Goal: Task Accomplishment & Management: Manage account settings

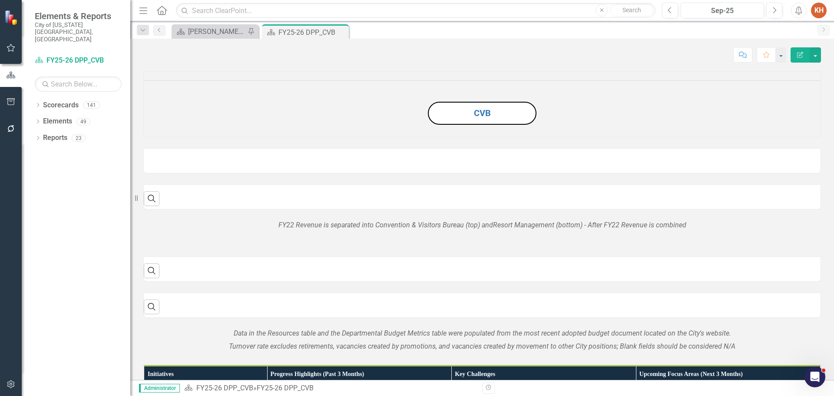
drag, startPoint x: 341, startPoint y: 32, endPoint x: 330, endPoint y: 41, distance: 13.9
click at [0, 0] on icon at bounding box center [0, 0] width 0 height 0
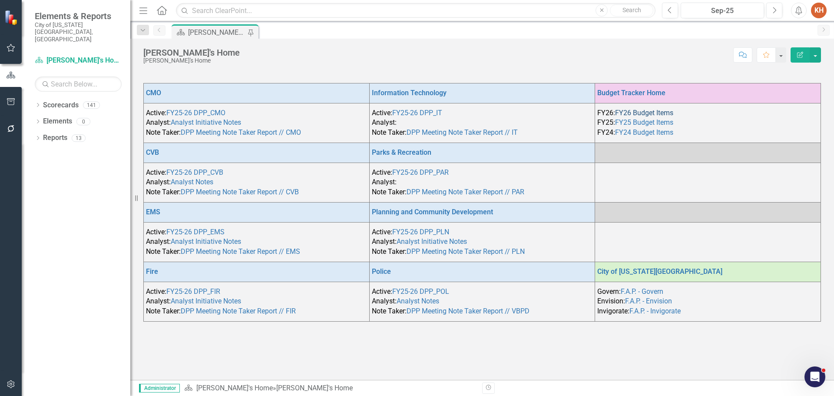
click at [651, 110] on link "FY26 Budget Items" at bounding box center [644, 113] width 58 height 8
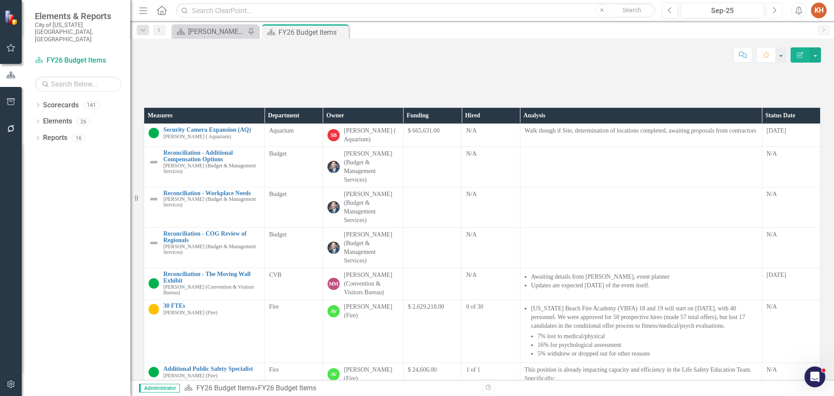
click at [774, 10] on icon "Next" at bounding box center [774, 11] width 5 height 8
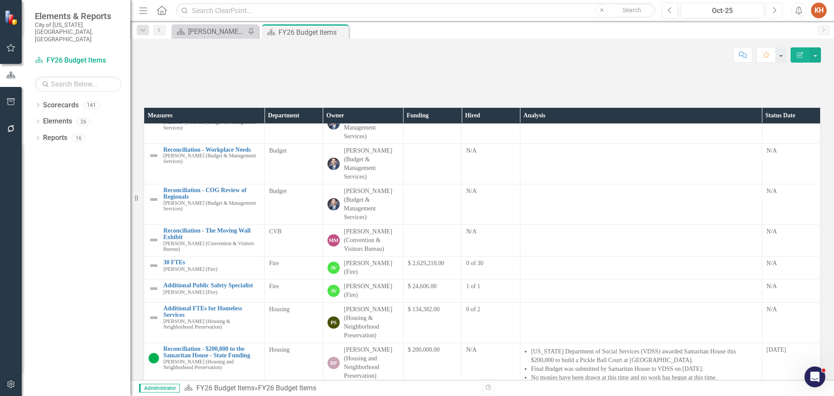
scroll to position [217, 0]
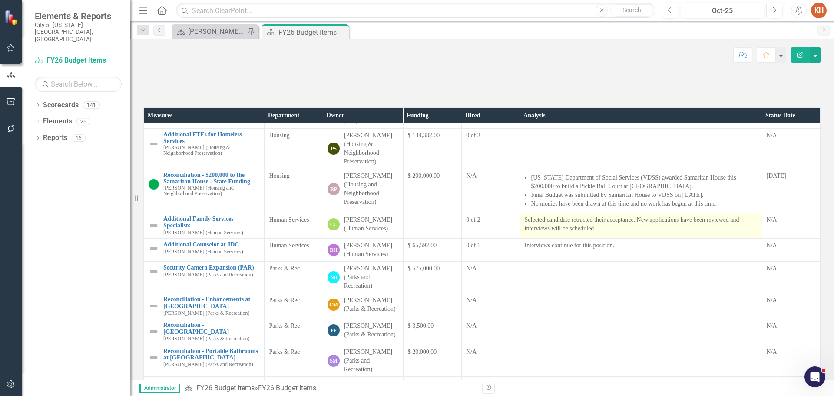
click at [582, 233] on p "Selected candidate retracted their acceptance. New applications have been revie…" at bounding box center [641, 224] width 233 height 17
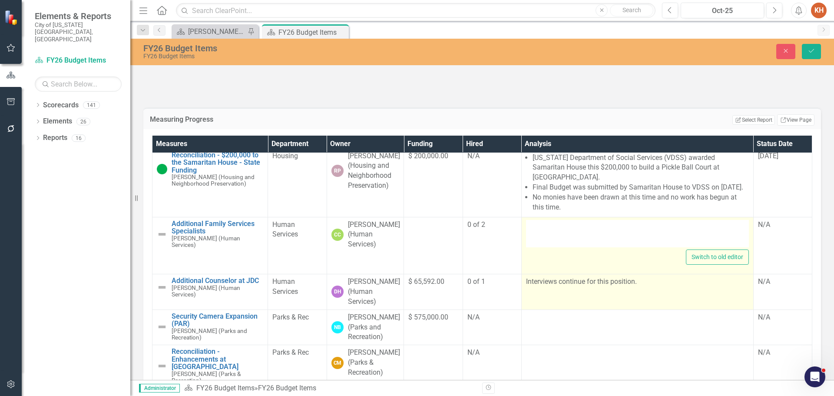
type textarea "<p>Selected candidate retracted their acceptance. New applications have been re…"
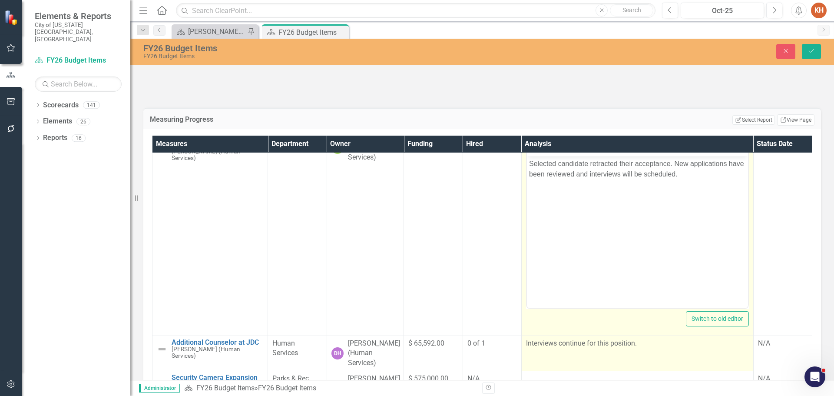
scroll to position [348, 0]
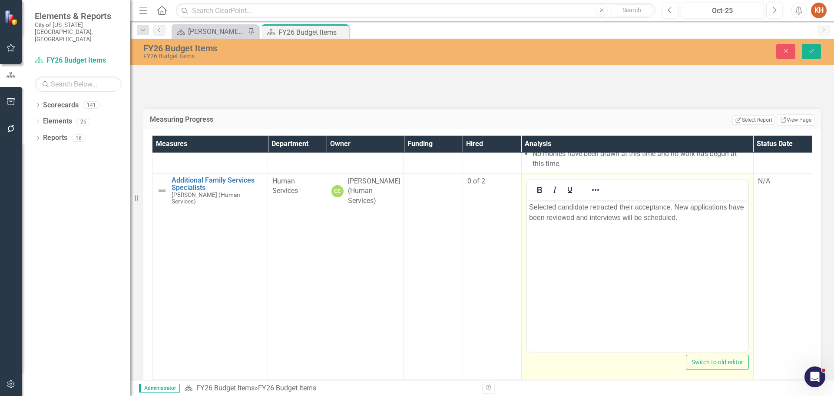
click at [596, 219] on p "Selected candidate retracted their acceptance. New applications have been revie…" at bounding box center [637, 212] width 217 height 21
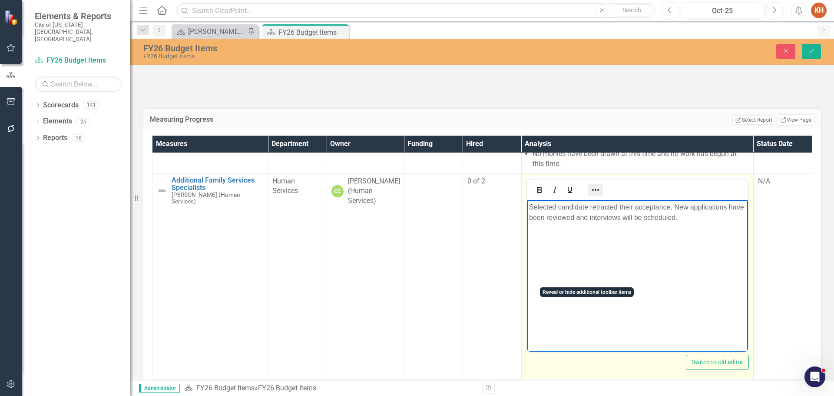
click at [591, 195] on icon "Reveal or hide additional toolbar items" at bounding box center [596, 190] width 10 height 10
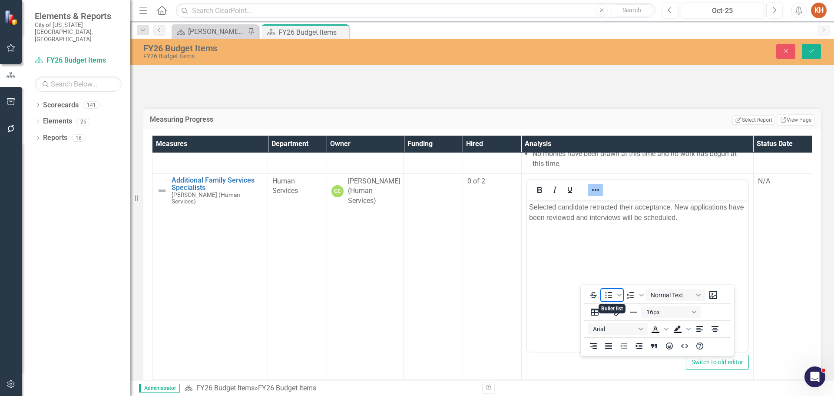
click at [609, 292] on icon "Bullet list" at bounding box center [609, 295] width 7 height 7
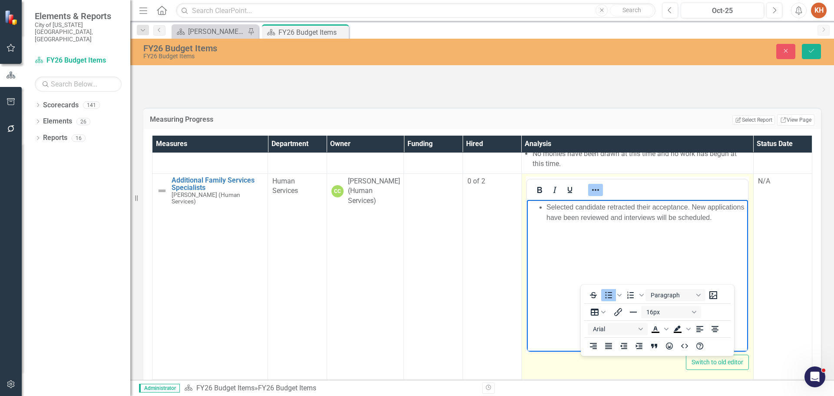
click at [591, 195] on icon "Reveal or hide additional toolbar items" at bounding box center [596, 190] width 10 height 10
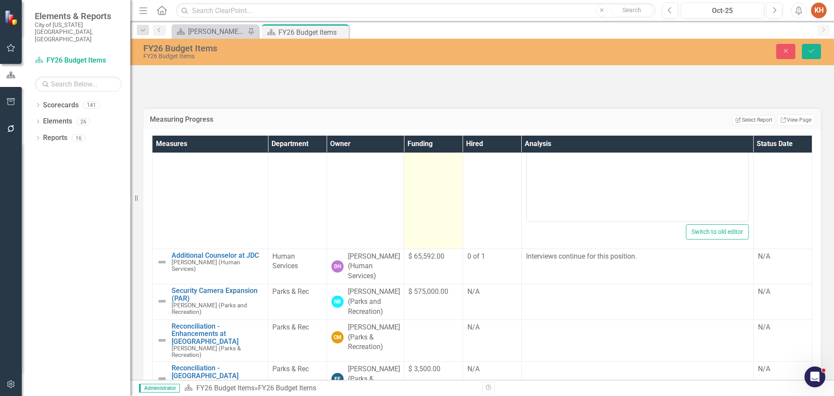
scroll to position [521, 0]
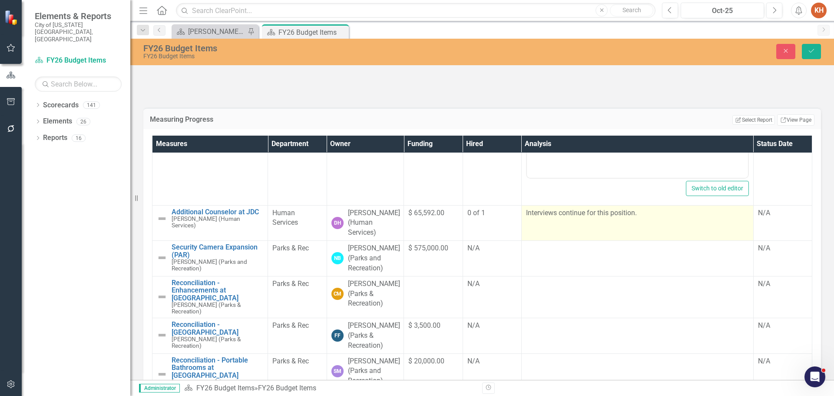
click at [597, 241] on td "Interviews continue for this position." at bounding box center [637, 223] width 232 height 36
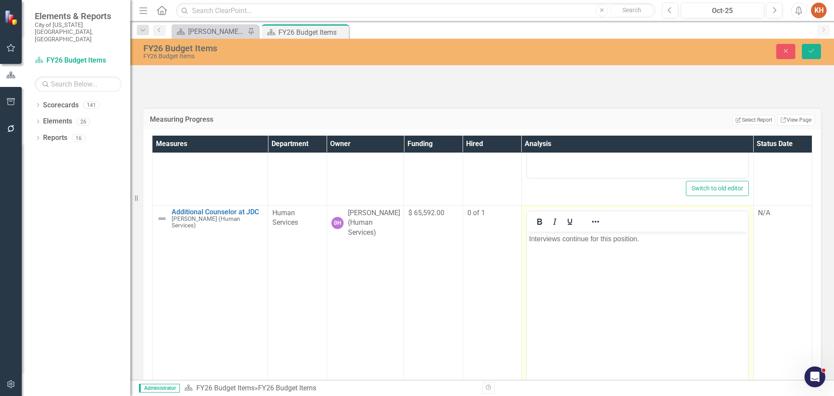
scroll to position [0, 0]
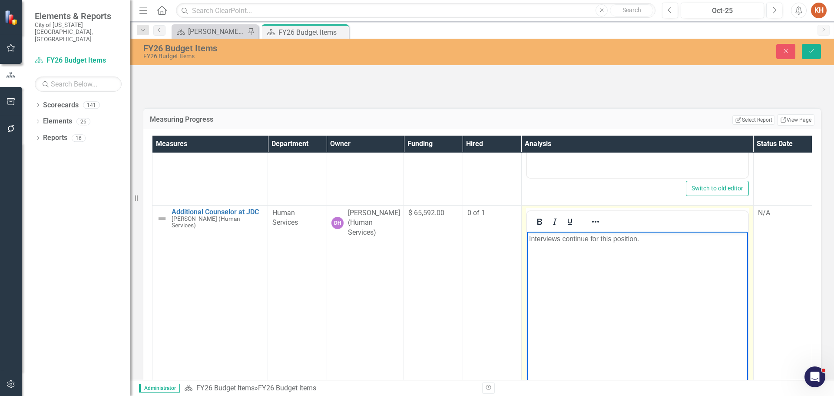
click at [606, 240] on p "Interviews continue for this position." at bounding box center [637, 238] width 217 height 10
click at [591, 227] on icon "Reveal or hide additional toolbar items" at bounding box center [596, 221] width 10 height 10
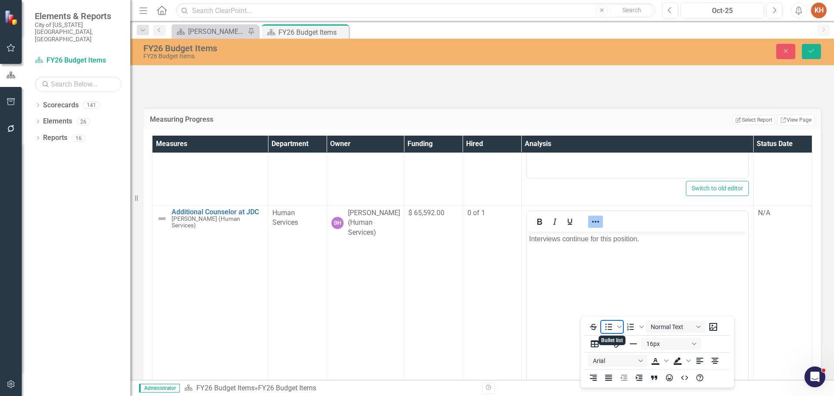
click at [611, 325] on icon "Bullet list" at bounding box center [609, 327] width 10 height 10
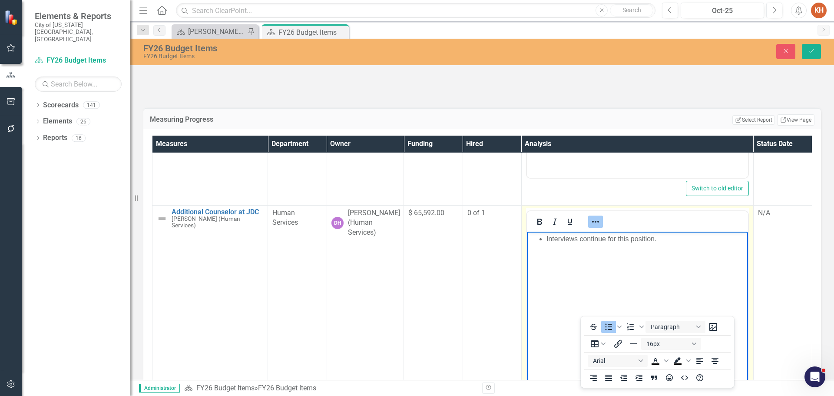
click at [591, 227] on icon "Reveal or hide additional toolbar items" at bounding box center [596, 221] width 10 height 10
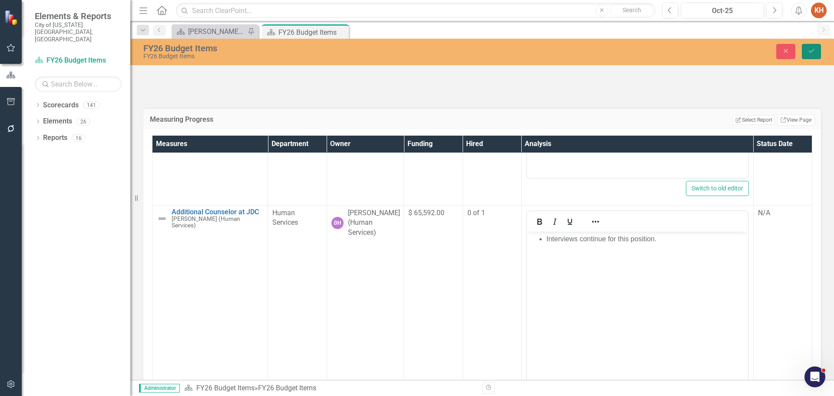
click at [811, 52] on icon "Save" at bounding box center [812, 51] width 8 height 6
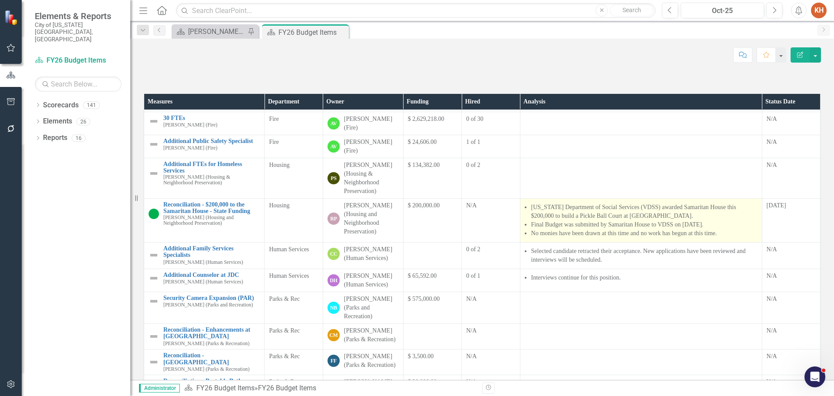
scroll to position [217, 0]
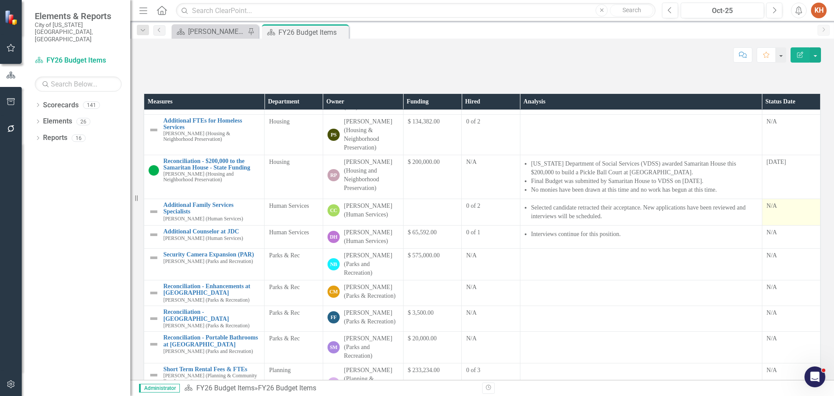
click at [765, 226] on td "N/A" at bounding box center [791, 212] width 58 height 27
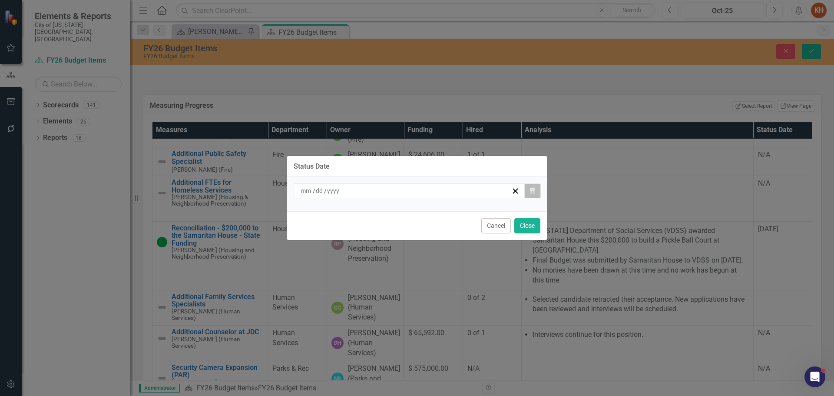
click at [534, 190] on icon "Calendar" at bounding box center [532, 191] width 5 height 6
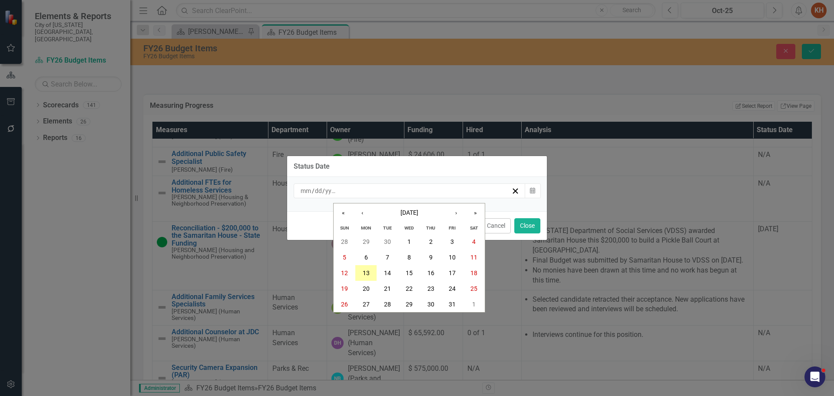
click at [361, 270] on button "13" at bounding box center [366, 273] width 22 height 16
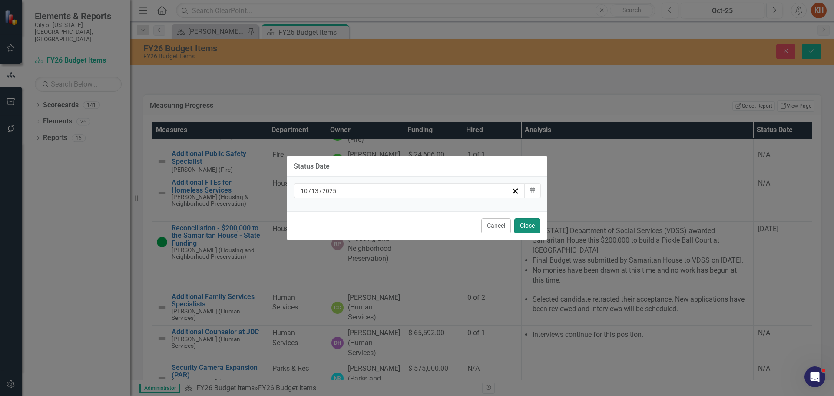
click at [525, 226] on button "Close" at bounding box center [527, 225] width 26 height 15
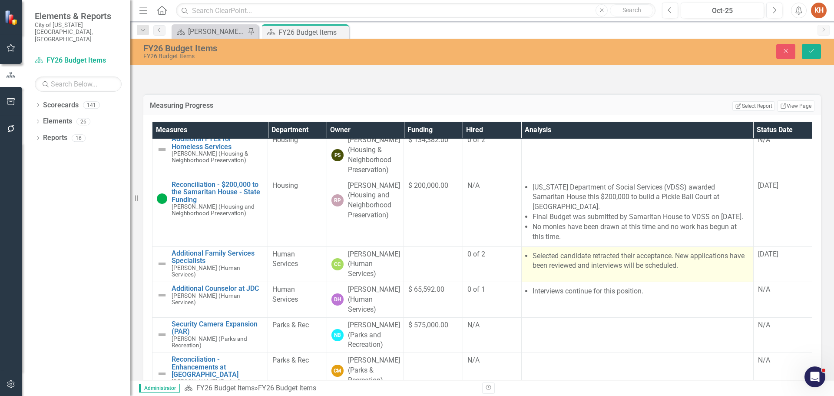
scroll to position [304, 0]
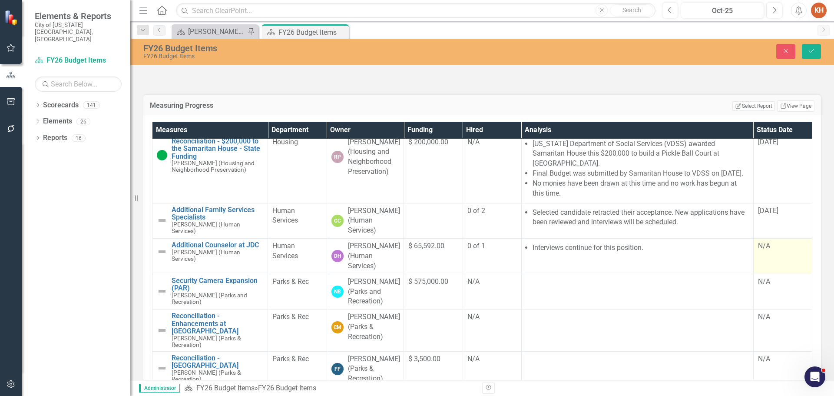
click at [760, 252] on div "N/A" at bounding box center [783, 246] width 50 height 10
click at [759, 251] on div "N/A" at bounding box center [783, 246] width 50 height 10
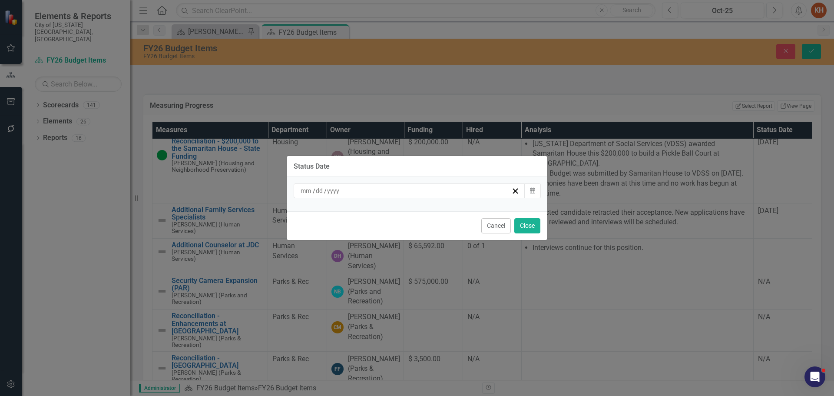
click at [484, 189] on div "/ /" at bounding box center [405, 190] width 212 height 9
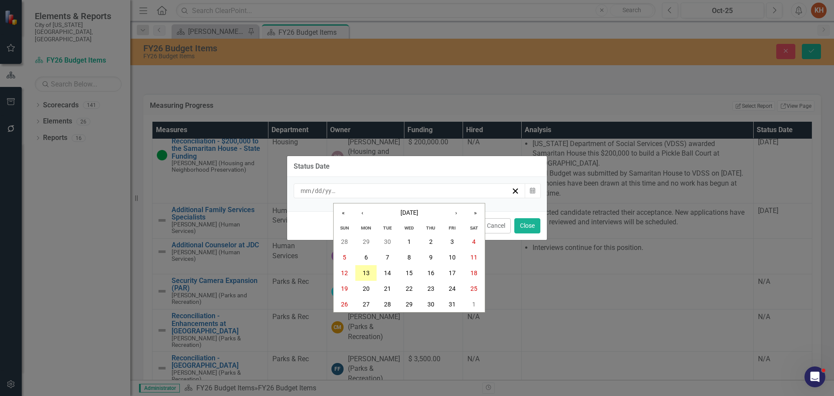
click at [368, 271] on abbr "13" at bounding box center [366, 272] width 7 height 7
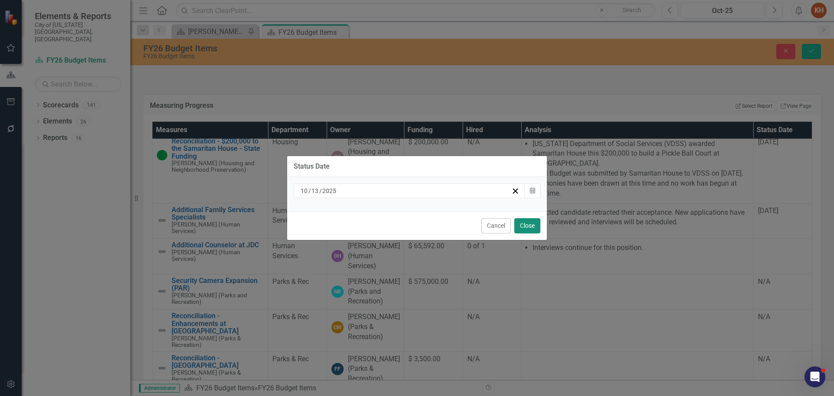
click at [523, 224] on button "Close" at bounding box center [527, 225] width 26 height 15
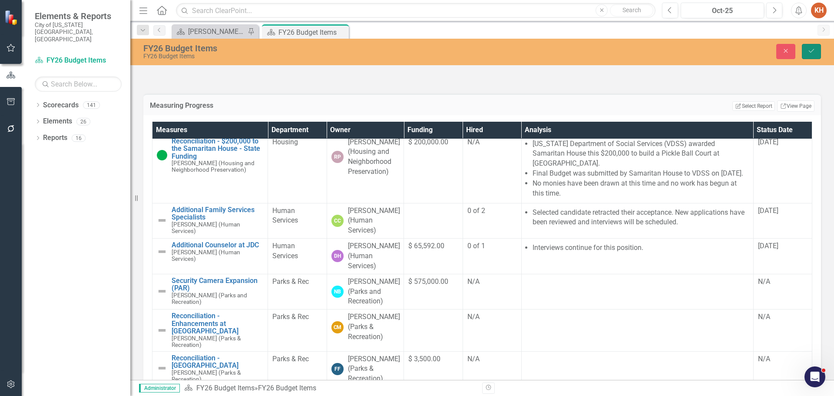
click at [809, 54] on icon "Save" at bounding box center [812, 51] width 8 height 6
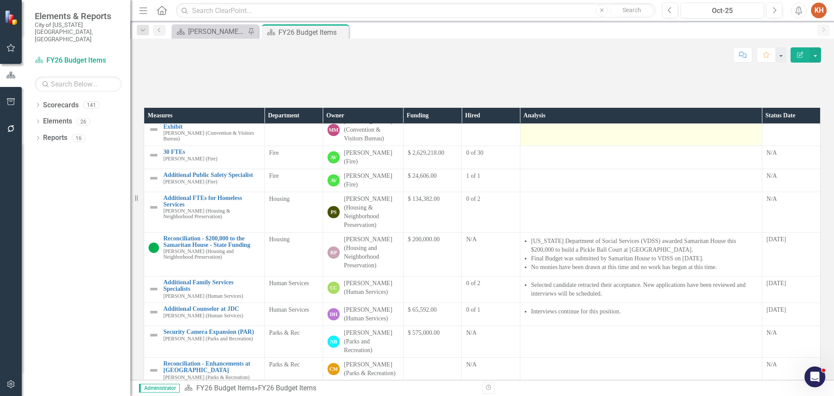
scroll to position [0, 0]
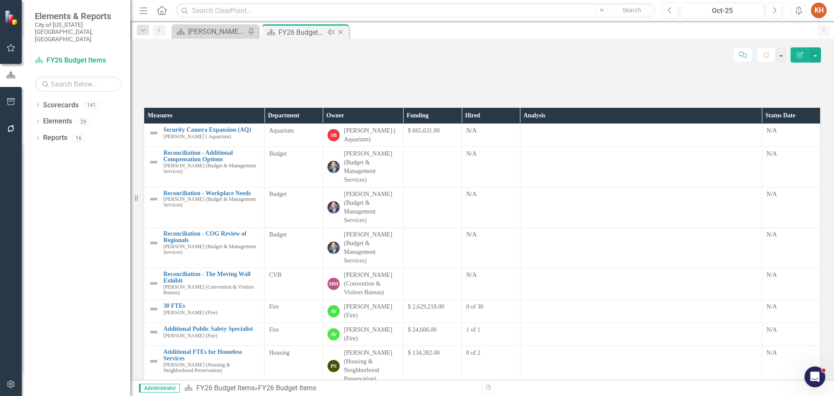
click at [341, 33] on icon "Close" at bounding box center [340, 32] width 9 height 7
